Goal: Book appointment/travel/reservation

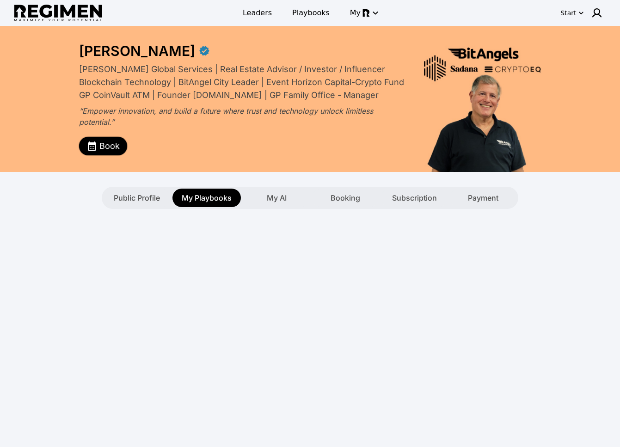
click at [102, 146] on span "Book" at bounding box center [109, 146] width 20 height 13
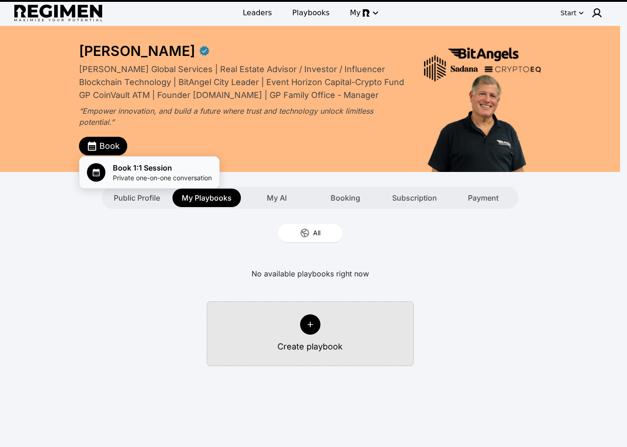
click at [142, 174] on span "Private one-on-one conversation" at bounding box center [162, 177] width 99 height 9
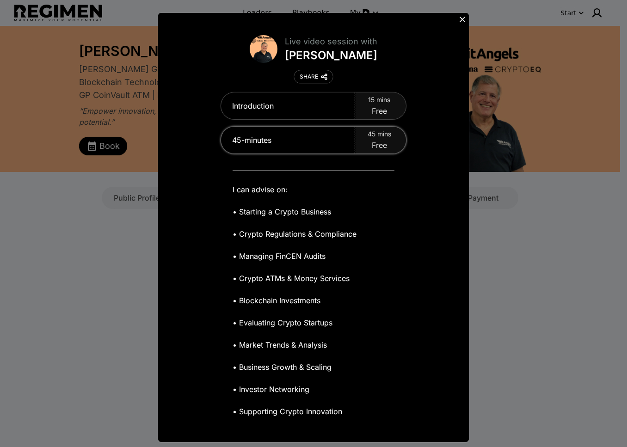
click at [344, 146] on div "45-minutes" at bounding box center [288, 140] width 134 height 27
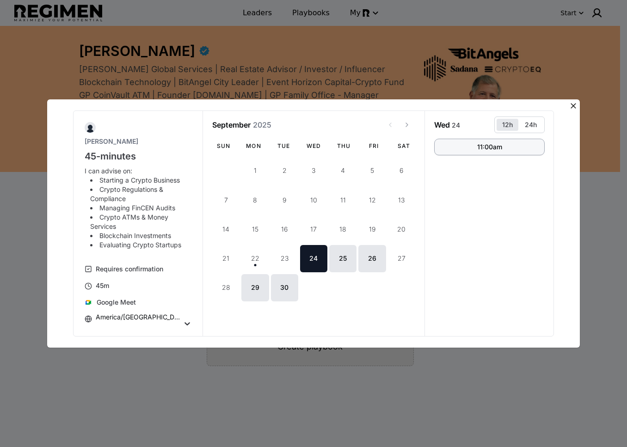
click at [455, 147] on button "11:00am" at bounding box center [489, 147] width 110 height 17
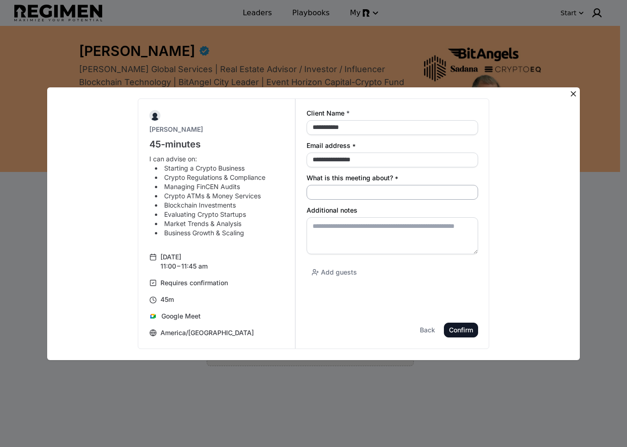
click at [351, 195] on input "What is this meeting about? *" at bounding box center [391, 192] width 171 height 15
type input "**********"
click at [345, 240] on textarea "Additional notes" at bounding box center [391, 235] width 171 height 37
paste textarea "**********"
type textarea "**********"
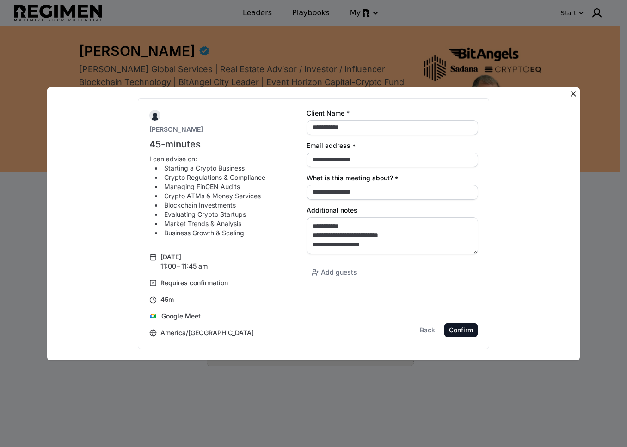
click at [0, 0] on div "Confirm" at bounding box center [0, 0] width 0 height 0
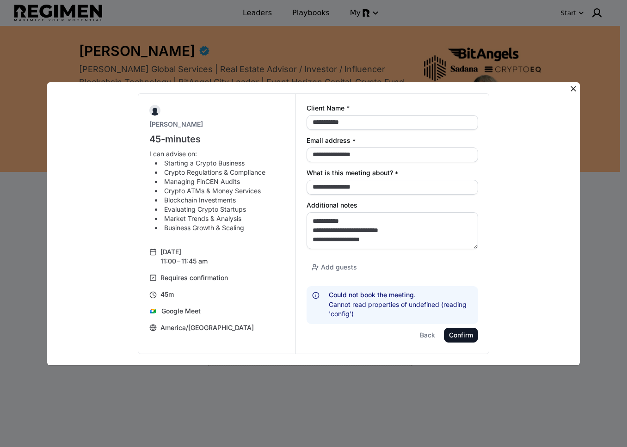
click at [576, 85] on icon at bounding box center [572, 88] width 9 height 9
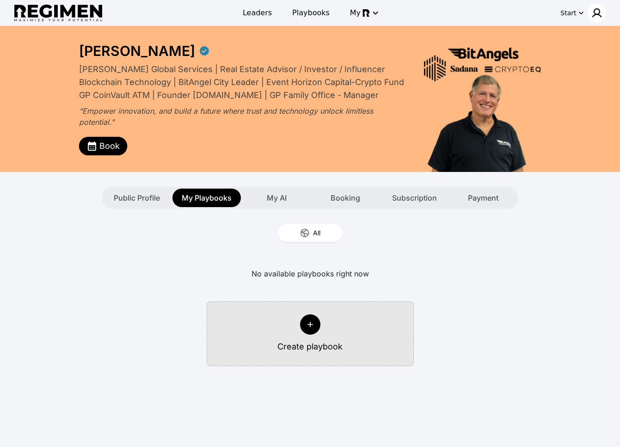
click at [592, 10] on img at bounding box center [596, 12] width 11 height 11
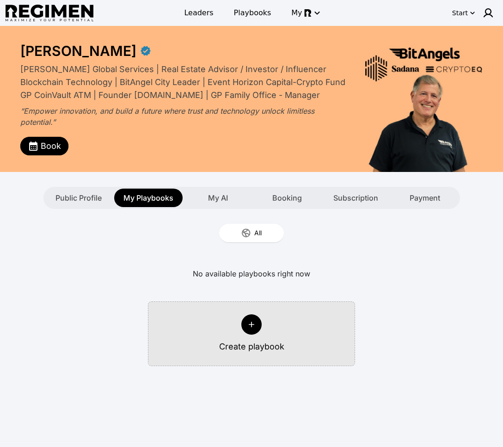
click at [298, 208] on div "Public Profile My Playbooks My AI Booking Subscription Payment" at bounding box center [251, 198] width 416 height 22
click at [299, 202] on span "Booking" at bounding box center [287, 197] width 30 height 11
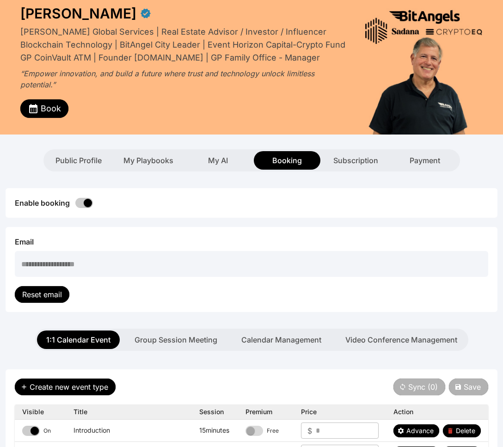
scroll to position [163, 0]
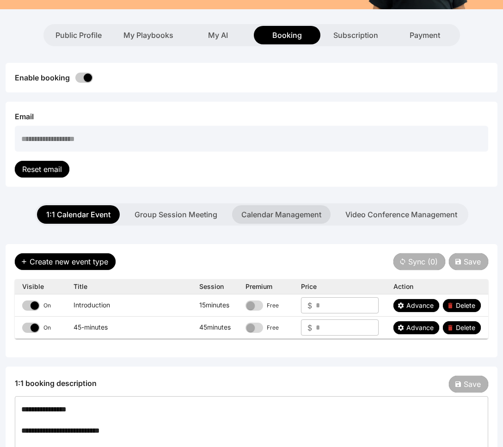
click at [250, 215] on button "Calendar Management" at bounding box center [281, 214] width 98 height 18
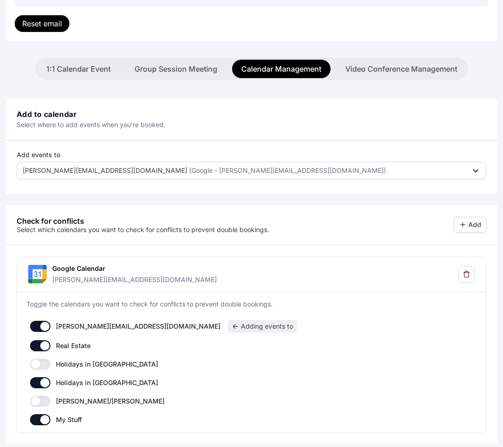
scroll to position [222, 0]
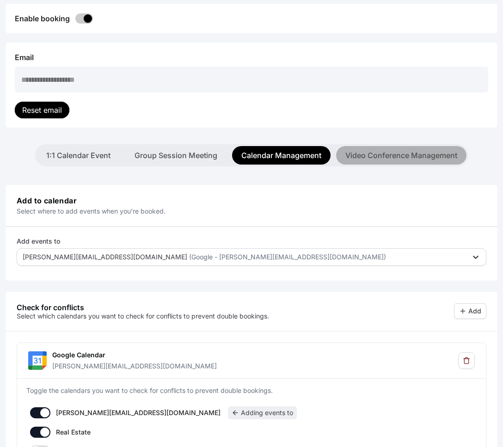
click at [406, 157] on button "Video Conference Management" at bounding box center [401, 155] width 130 height 18
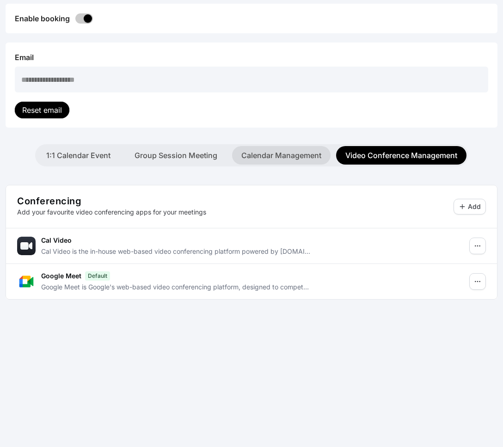
click at [275, 156] on button "Calendar Management" at bounding box center [281, 155] width 98 height 18
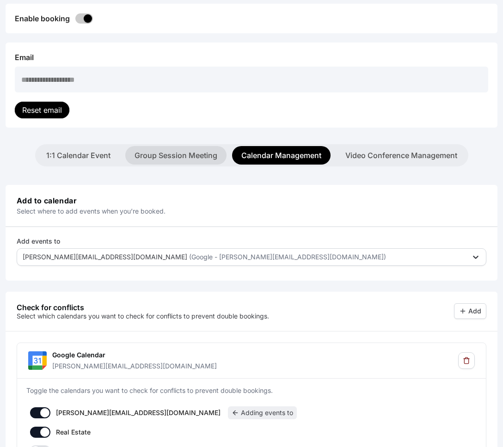
click at [183, 155] on button "Group Session Meeting" at bounding box center [175, 155] width 101 height 18
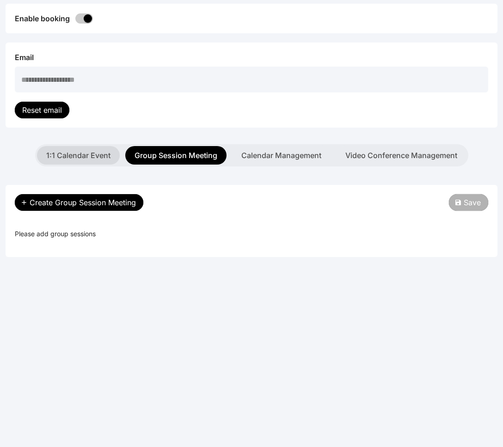
click at [58, 149] on button "1:1 Calendar Event" at bounding box center [78, 155] width 83 height 18
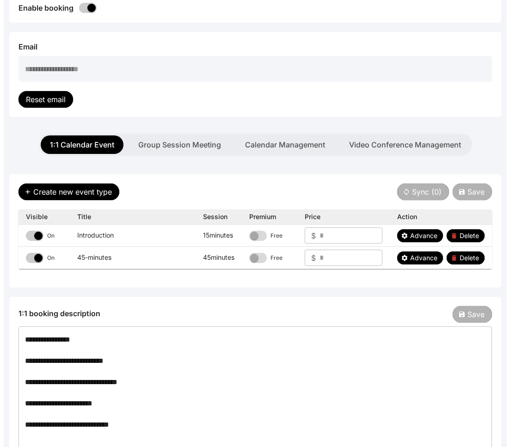
scroll to position [232, 0]
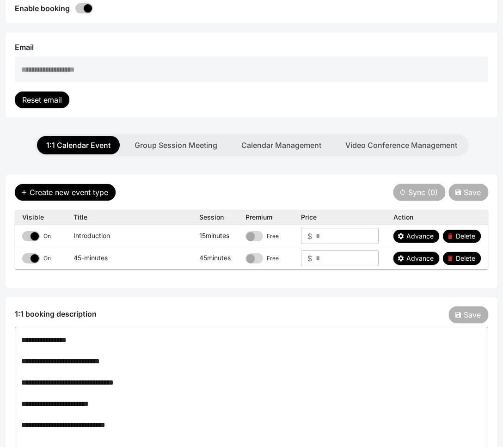
click at [406, 259] on button "Advance" at bounding box center [416, 258] width 46 height 13
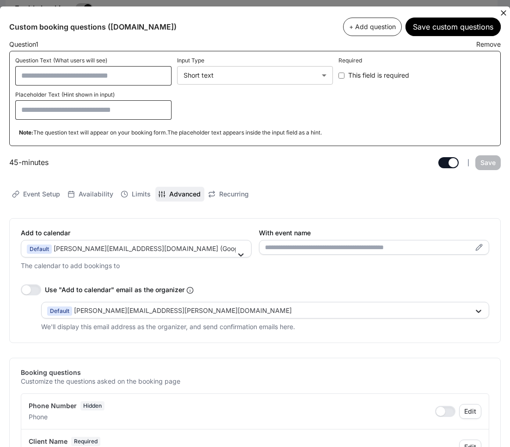
scroll to position [0, 0]
